Goal: Transaction & Acquisition: Purchase product/service

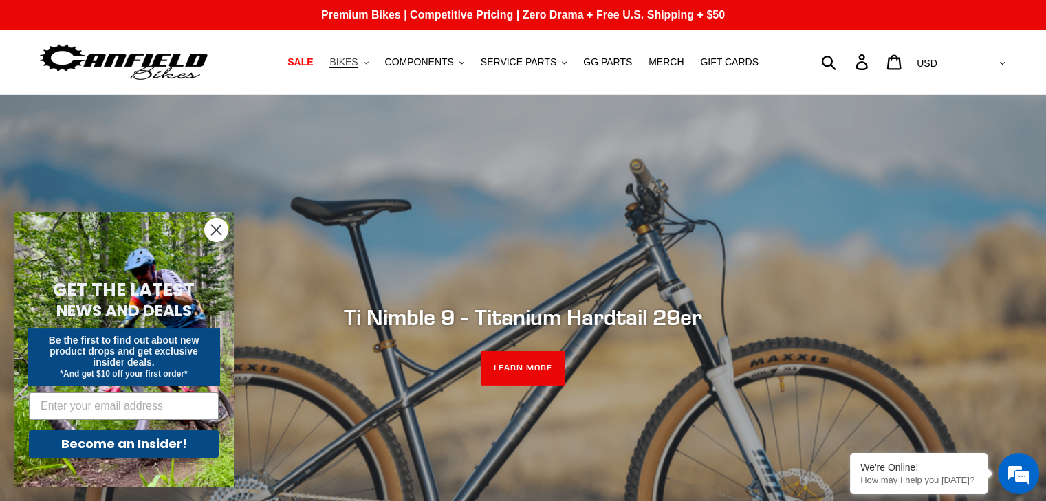
click at [369, 63] on icon ".cls-1{fill:#231f20}" at bounding box center [366, 63] width 5 height 5
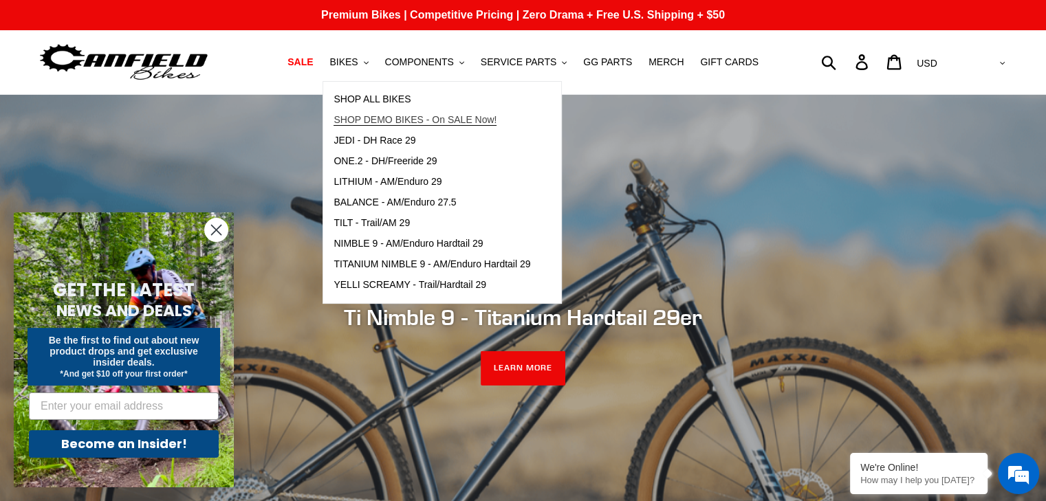
click at [388, 119] on span "SHOP DEMO BIKES - On SALE Now!" at bounding box center [415, 120] width 163 height 12
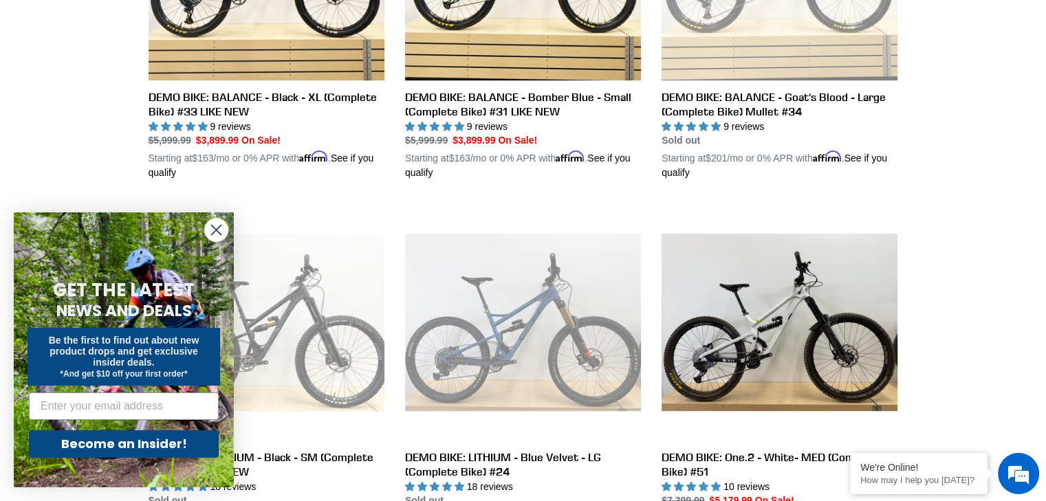
scroll to position [575, 0]
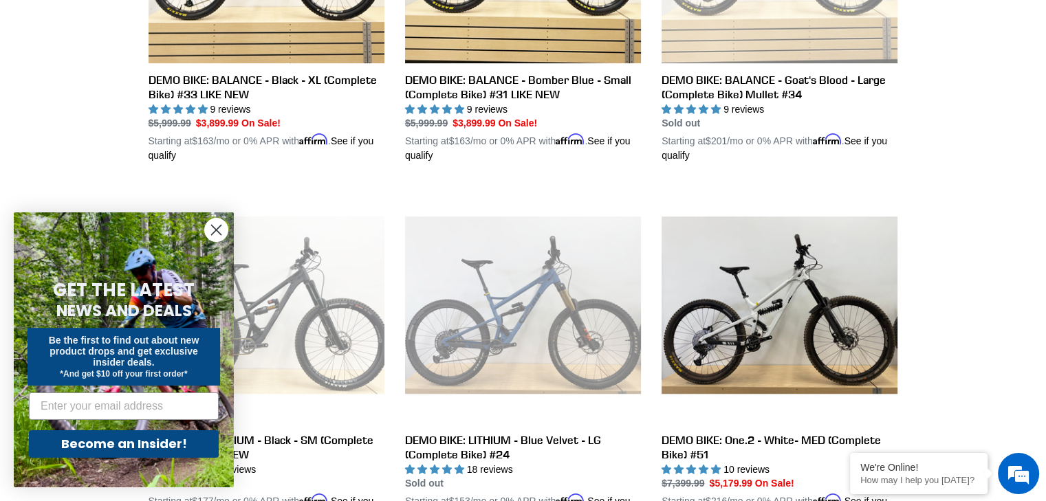
click at [211, 227] on circle "Close dialog" at bounding box center [216, 230] width 23 height 23
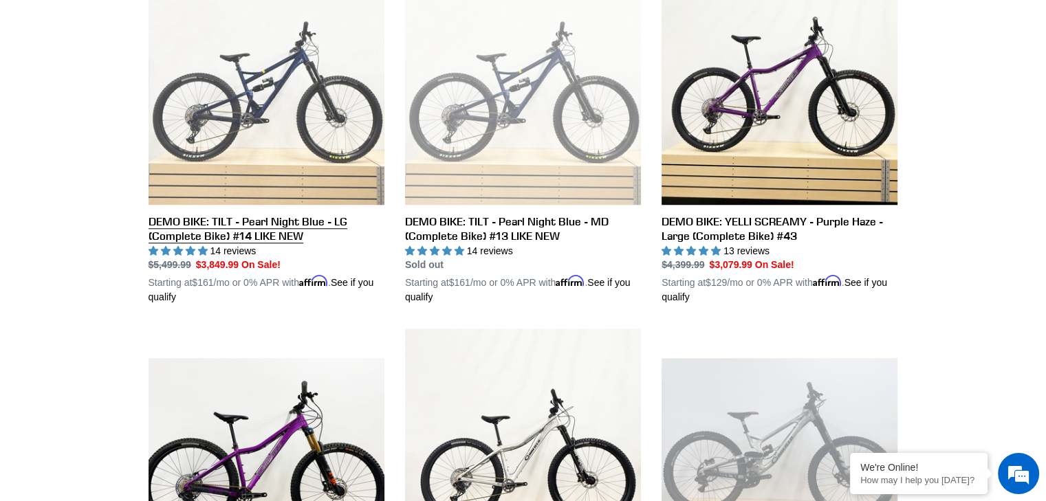
scroll to position [1183, 0]
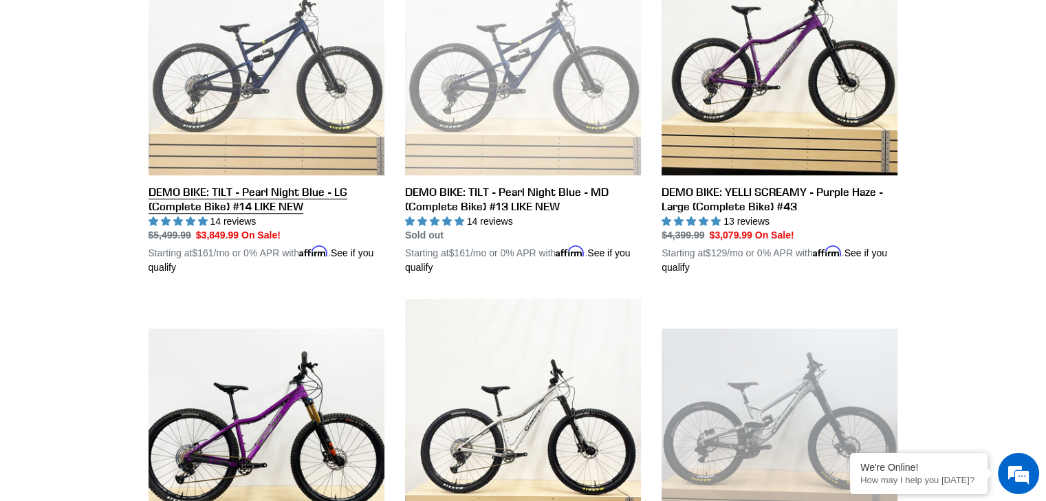
click at [256, 115] on link "DEMO BIKE: TILT - Pearl Night Blue - LG (Complete Bike) #14 LIKE NEW" at bounding box center [267, 107] width 236 height 336
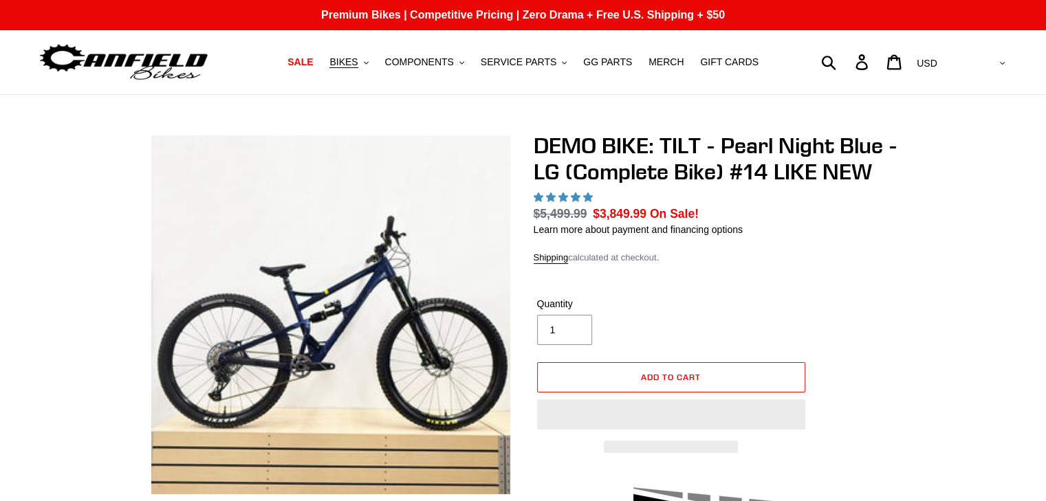
select select "highest-rating"
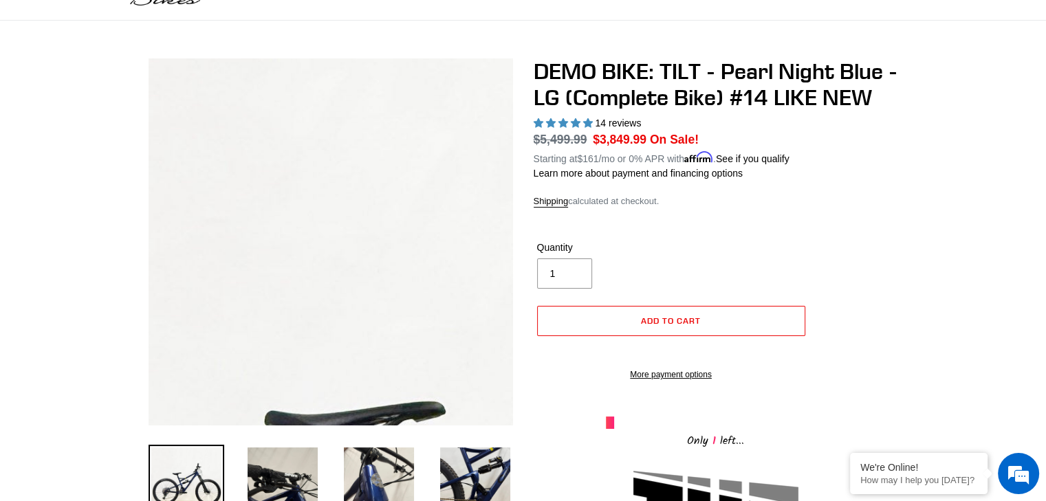
scroll to position [131, 0]
